Goal: Task Accomplishment & Management: Complete application form

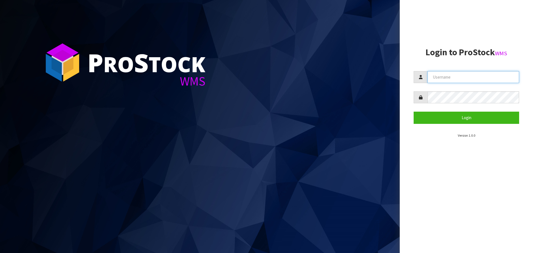
click at [476, 77] on input "text" at bounding box center [473, 77] width 92 height 12
type input "[PERSON_NAME][EMAIL_ADDRESS][DOMAIN_NAME]"
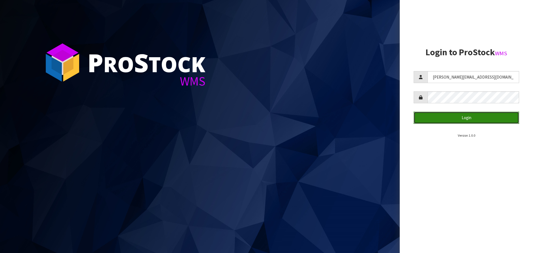
click at [464, 120] on button "Login" at bounding box center [466, 118] width 105 height 12
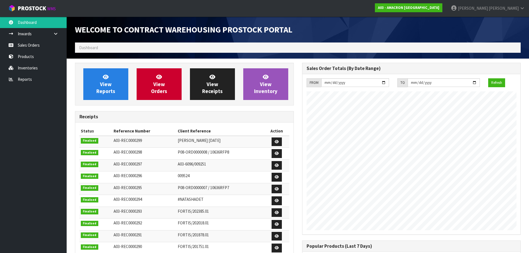
scroll to position [290, 227]
click at [34, 44] on link "Sales Orders" at bounding box center [33, 44] width 67 height 11
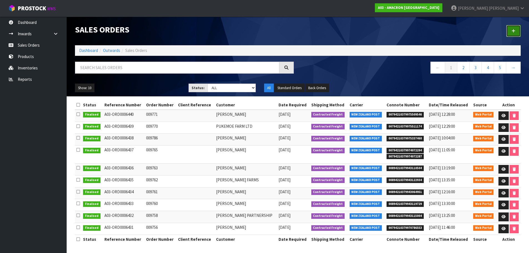
click at [513, 31] on icon at bounding box center [513, 31] width 4 height 4
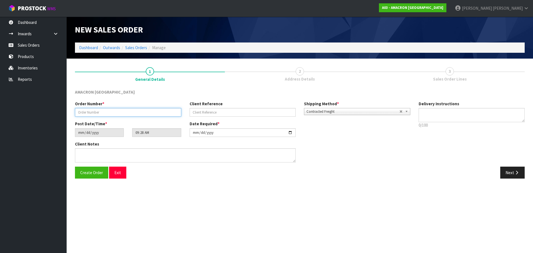
click at [102, 111] on input "text" at bounding box center [128, 112] width 106 height 9
type input "009772"
click at [517, 174] on icon "button" at bounding box center [516, 172] width 5 height 4
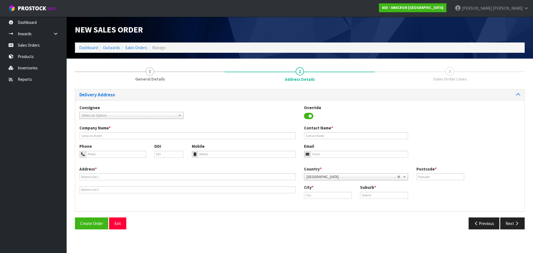
click at [95, 140] on div "Company Name * Contact Name *" at bounding box center [299, 134] width 449 height 18
drag, startPoint x: 103, startPoint y: 136, endPoint x: 120, endPoint y: 139, distance: 17.8
click at [103, 136] on input "text" at bounding box center [187, 135] width 216 height 7
drag, startPoint x: 98, startPoint y: 132, endPoint x: 98, endPoint y: 138, distance: 5.8
click at [98, 132] on div "Company Name *" at bounding box center [187, 132] width 225 height 14
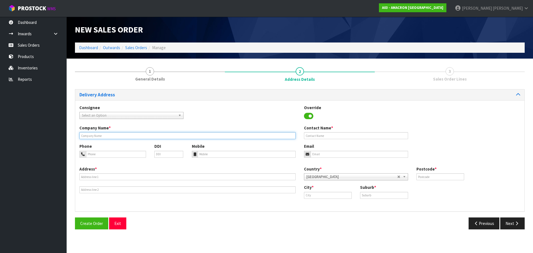
click at [98, 138] on input "text" at bounding box center [187, 135] width 216 height 7
paste input "[PERSON_NAME]"
type input "[PERSON_NAME]"
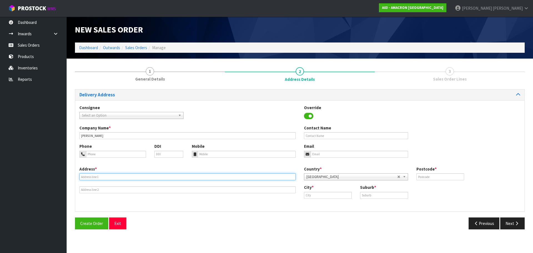
drag, startPoint x: 94, startPoint y: 175, endPoint x: 96, endPoint y: 173, distance: 3.1
click at [95, 174] on input "text" at bounding box center [187, 176] width 216 height 7
paste input "[STREET_ADDRESS]"
type input "[STREET_ADDRESS]"
click at [333, 194] on input "text" at bounding box center [328, 195] width 48 height 7
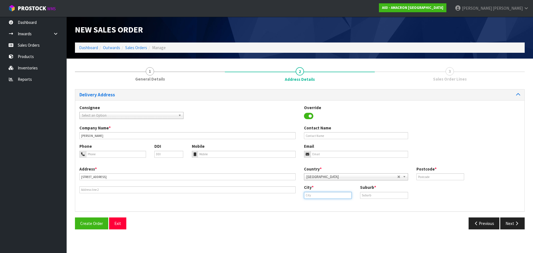
paste input "Oamaru"
type input "Oamaru"
drag, startPoint x: 372, startPoint y: 197, endPoint x: 387, endPoint y: 194, distance: 14.9
click at [372, 197] on input "text" at bounding box center [384, 195] width 48 height 7
paste input "OAMARU"
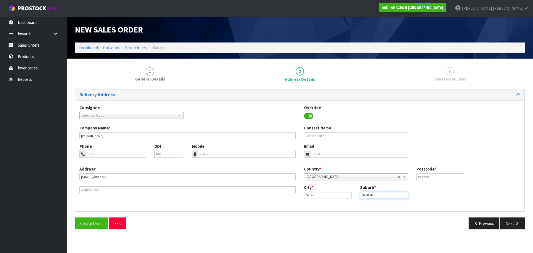
type input "OAMARU"
click at [437, 178] on input "text" at bounding box center [440, 176] width 48 height 7
type input "9491"
click at [128, 154] on input "tel" at bounding box center [116, 154] width 60 height 7
paste input "+ [PHONE_NUMBER]"
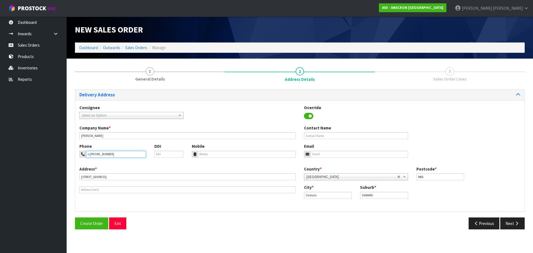
type input "+ [PHONE_NUMBER]"
click at [233, 152] on input "tel" at bounding box center [247, 154] width 98 height 7
paste input "+ [PHONE_NUMBER]"
type input "+ [PHONE_NUMBER]"
drag, startPoint x: 514, startPoint y: 221, endPoint x: 459, endPoint y: 201, distance: 58.9
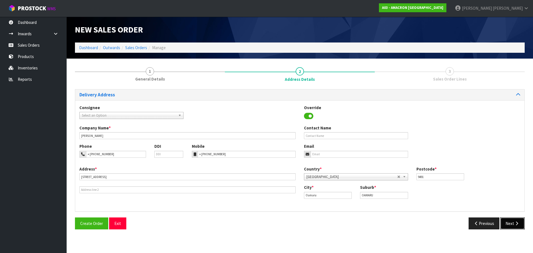
click at [514, 222] on icon "button" at bounding box center [516, 223] width 5 height 4
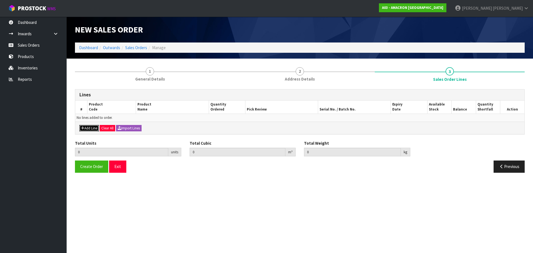
click at [92, 130] on button "Add Line" at bounding box center [88, 128] width 19 height 7
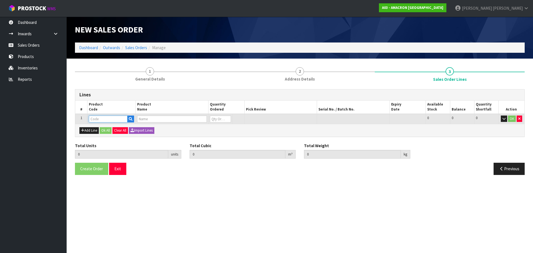
click at [102, 116] on input "text" at bounding box center [108, 118] width 39 height 7
type input "PVRS"
click at [115, 128] on link "PVRS 5" at bounding box center [111, 128] width 44 height 7
type input "PVRS5"
type input "0.000000"
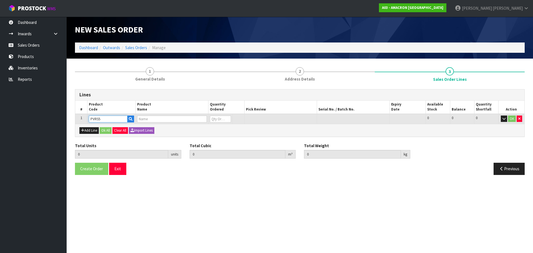
type input "0.000"
type input "PLUSVITAL RACING SYRUP 5L"
type input "0"
click at [220, 119] on input "0" at bounding box center [220, 118] width 21 height 7
type input "0"
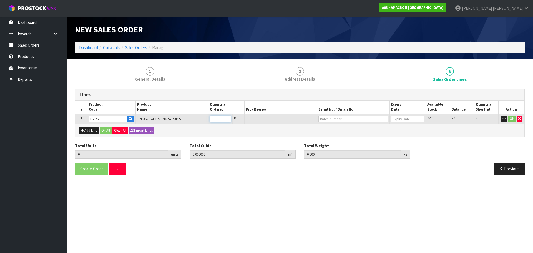
type input "0"
type input "4"
type input "0.038454"
type input "27"
type input "4"
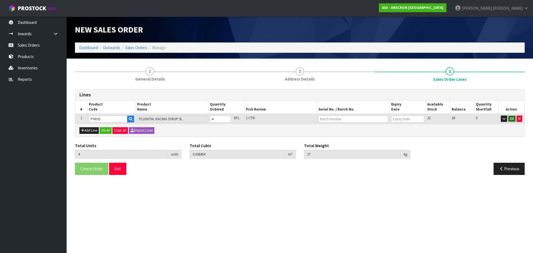
click at [511, 117] on button "OK" at bounding box center [512, 118] width 8 height 7
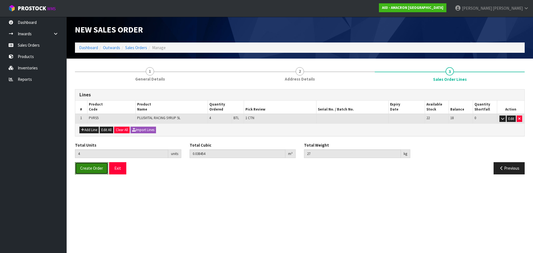
click at [85, 168] on span "Create Order" at bounding box center [91, 167] width 23 height 5
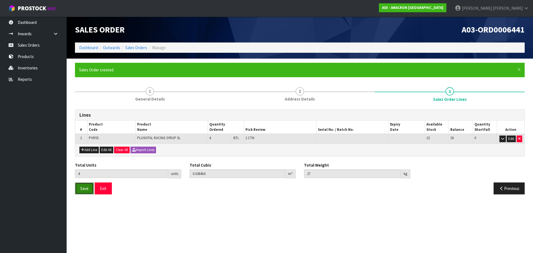
click at [76, 185] on button "Save" at bounding box center [84, 188] width 19 height 12
click at [32, 46] on link "Sales Orders" at bounding box center [33, 44] width 67 height 11
